Goal: Transaction & Acquisition: Purchase product/service

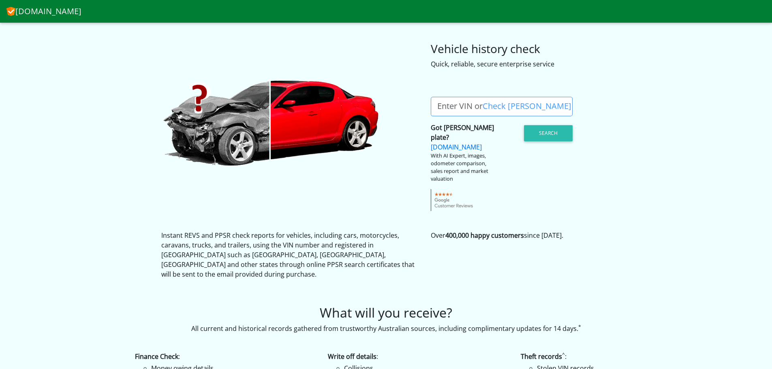
click at [464, 104] on label "Enter VIN or Check Rego" at bounding box center [504, 106] width 147 height 19
click at [464, 104] on input "Enter VIN or Check Rego" at bounding box center [502, 106] width 142 height 19
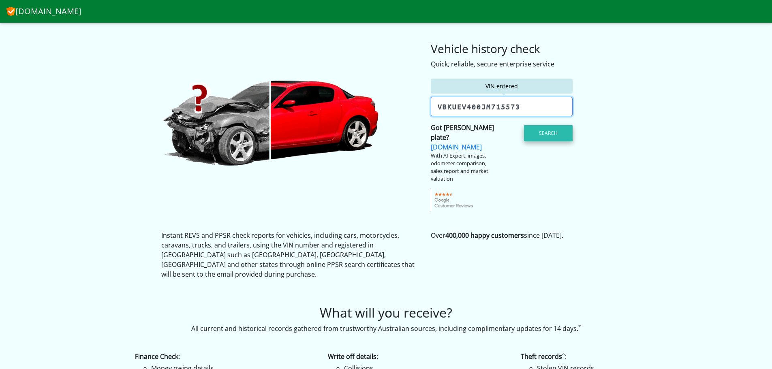
type input "vbkuev400jm715573"
click at [543, 132] on button "Search" at bounding box center [548, 133] width 49 height 16
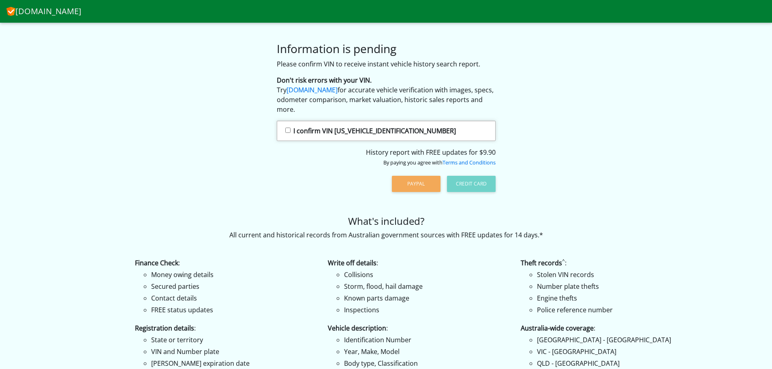
click at [466, 185] on div "PayPal Credit Card" at bounding box center [386, 183] width 219 height 21
click at [288, 128] on input "I confirm VIN [US_VEHICLE_IDENTIFICATION_NUMBER]" at bounding box center [287, 130] width 5 height 5
checkbox input "true"
click at [472, 180] on button "Credit Card" at bounding box center [471, 184] width 49 height 16
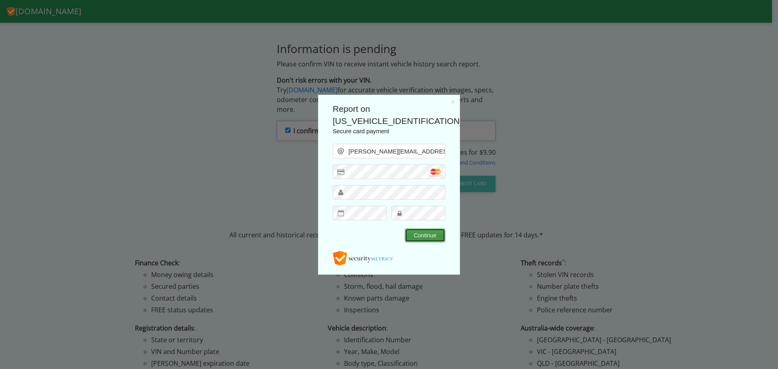
click at [413, 234] on button "Continue" at bounding box center [425, 235] width 40 height 14
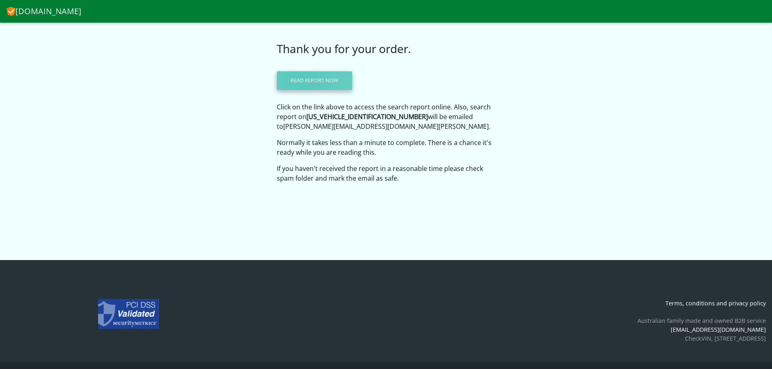
click at [305, 79] on link "Read report now" at bounding box center [314, 80] width 75 height 19
